Goal: Register for event/course

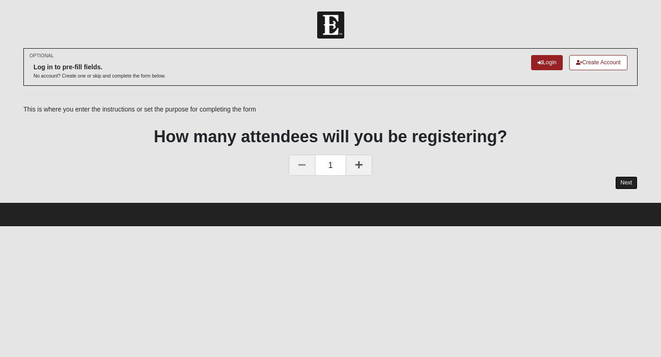
click at [627, 179] on link "Next" at bounding box center [626, 182] width 22 height 13
click at [621, 182] on link "Next" at bounding box center [626, 182] width 22 height 13
